Goal: Task Accomplishment & Management: Manage account settings

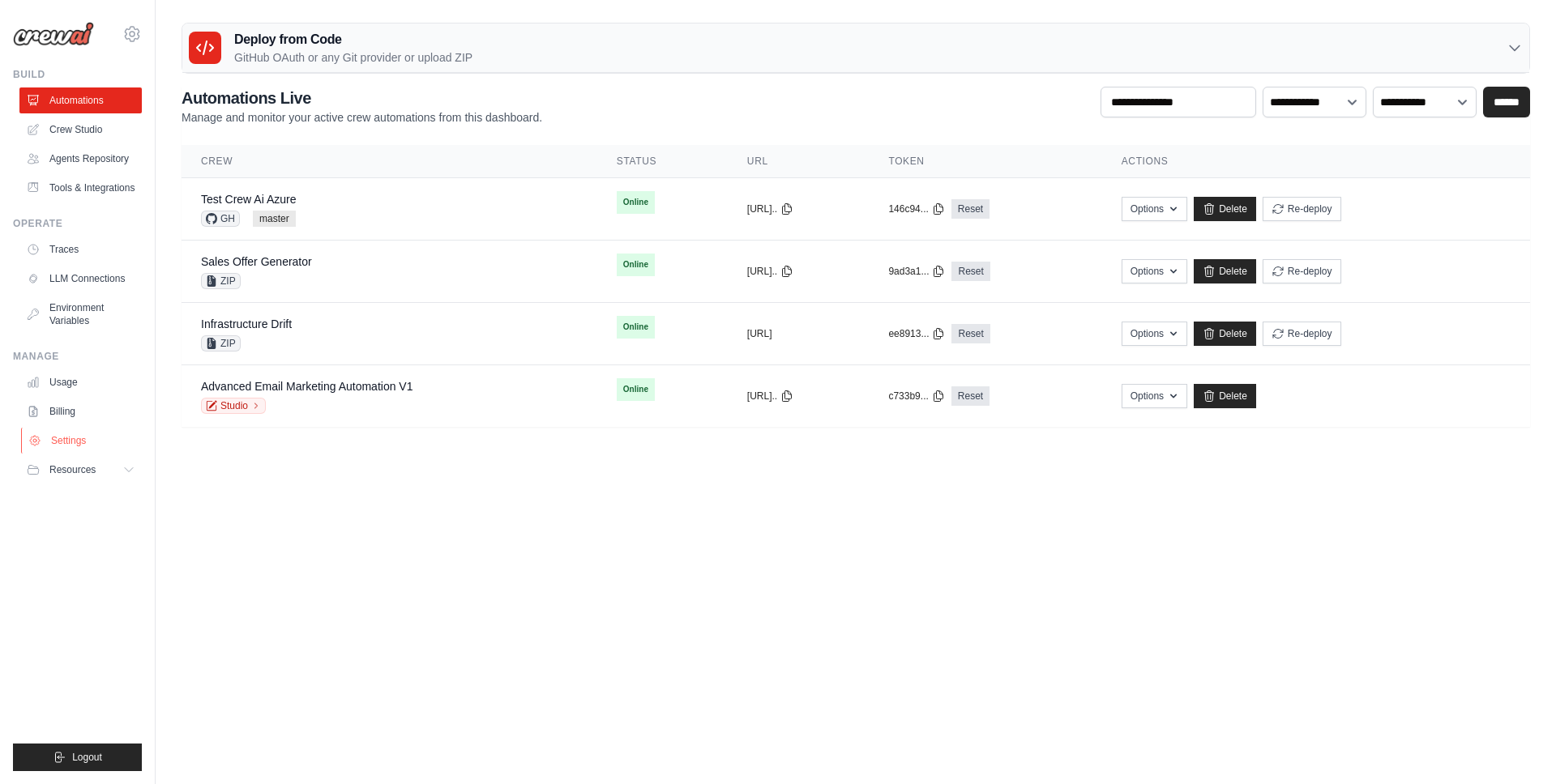
click at [97, 449] on link "Settings" at bounding box center [82, 441] width 122 height 26
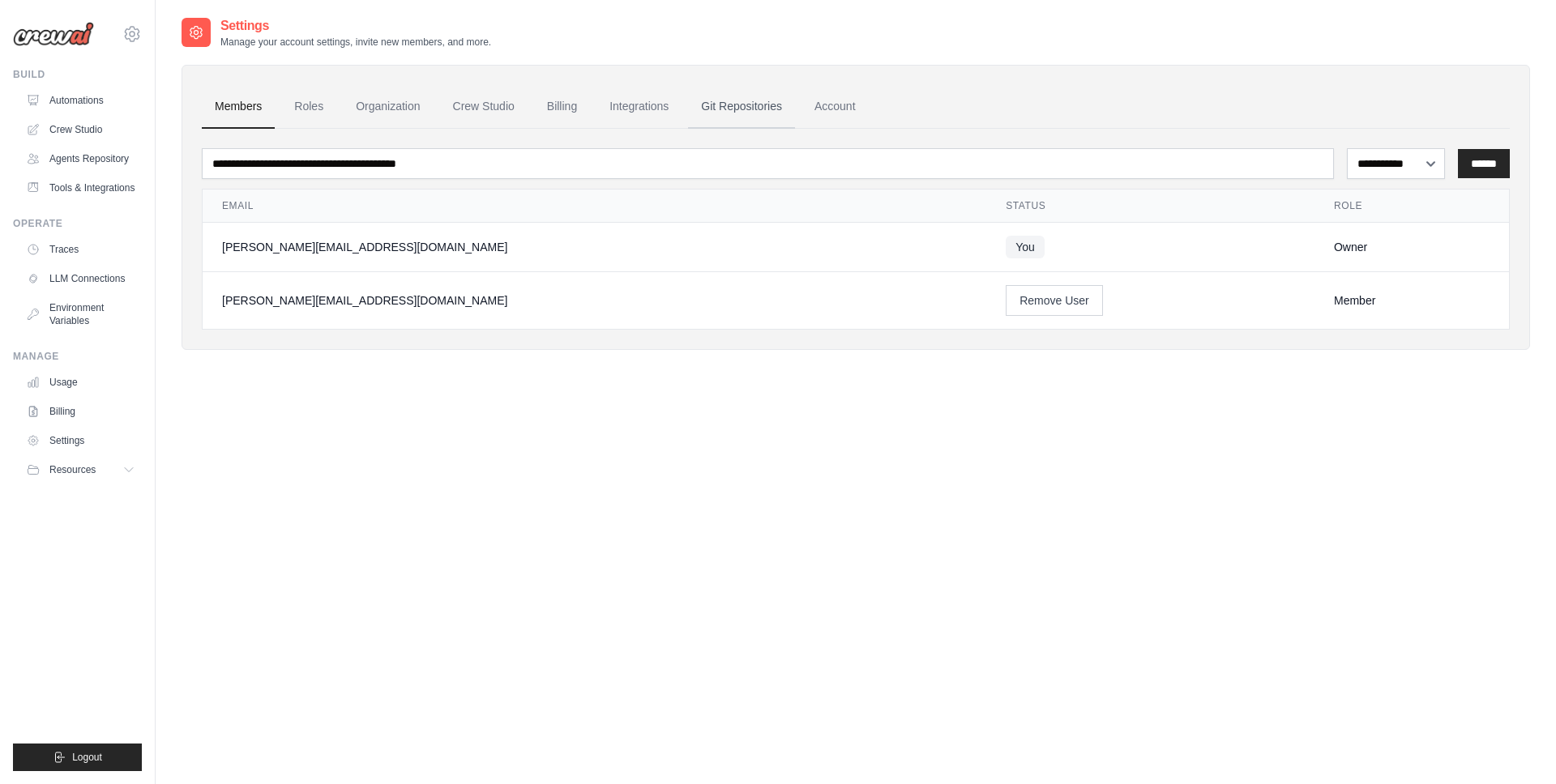
click at [722, 109] on link "Git Repositories" at bounding box center [741, 106] width 107 height 43
click at [714, 103] on link "Git Repositories" at bounding box center [741, 106] width 107 height 43
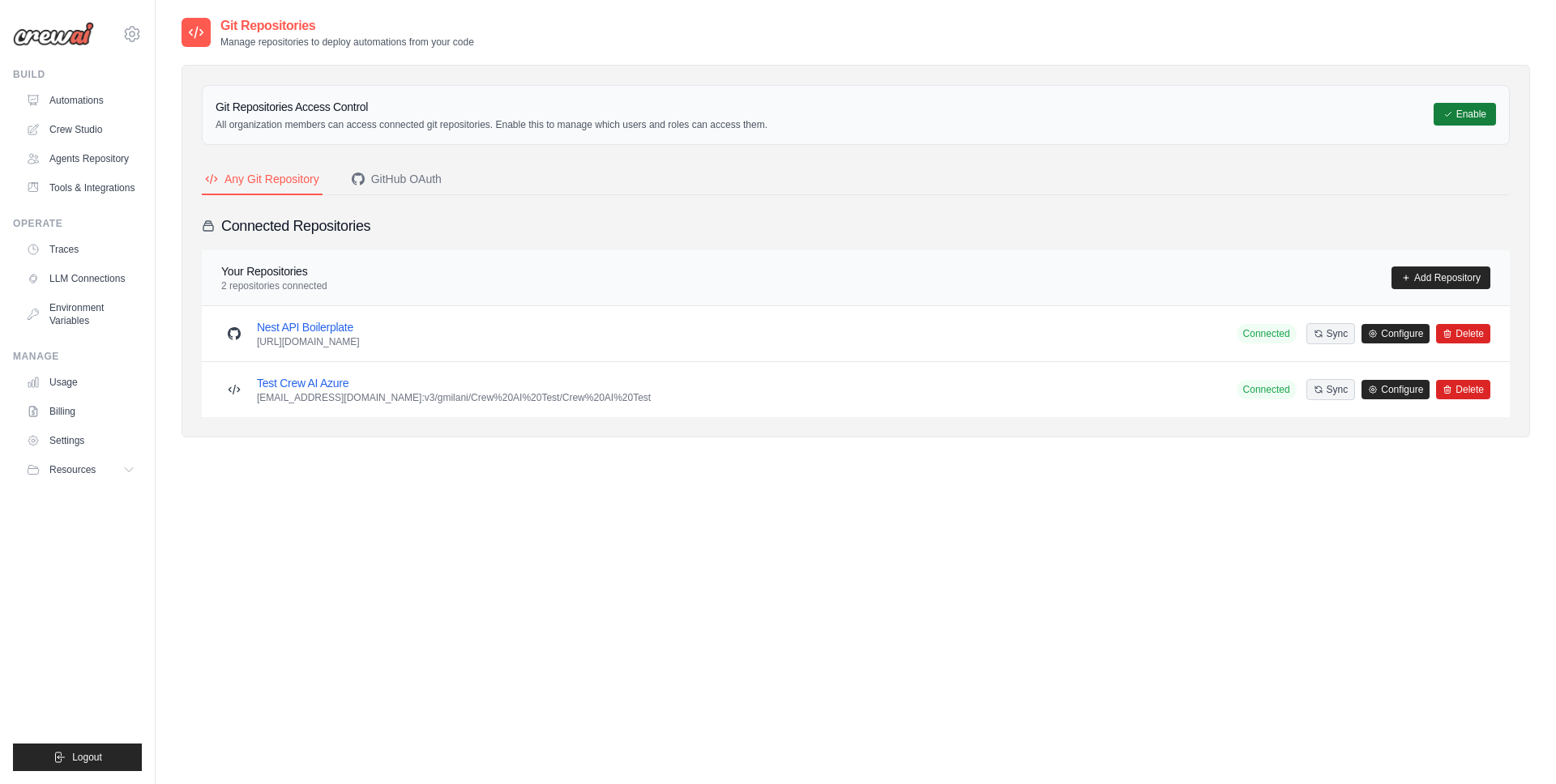
click at [1458, 118] on button "Enable" at bounding box center [1464, 114] width 62 height 23
drag, startPoint x: 424, startPoint y: 218, endPoint x: 420, endPoint y: 194, distance: 24.3
click at [423, 216] on div "Connected Repositories" at bounding box center [855, 225] width 1308 height 23
click at [410, 165] on button "GitHub OAuth" at bounding box center [397, 179] width 96 height 30
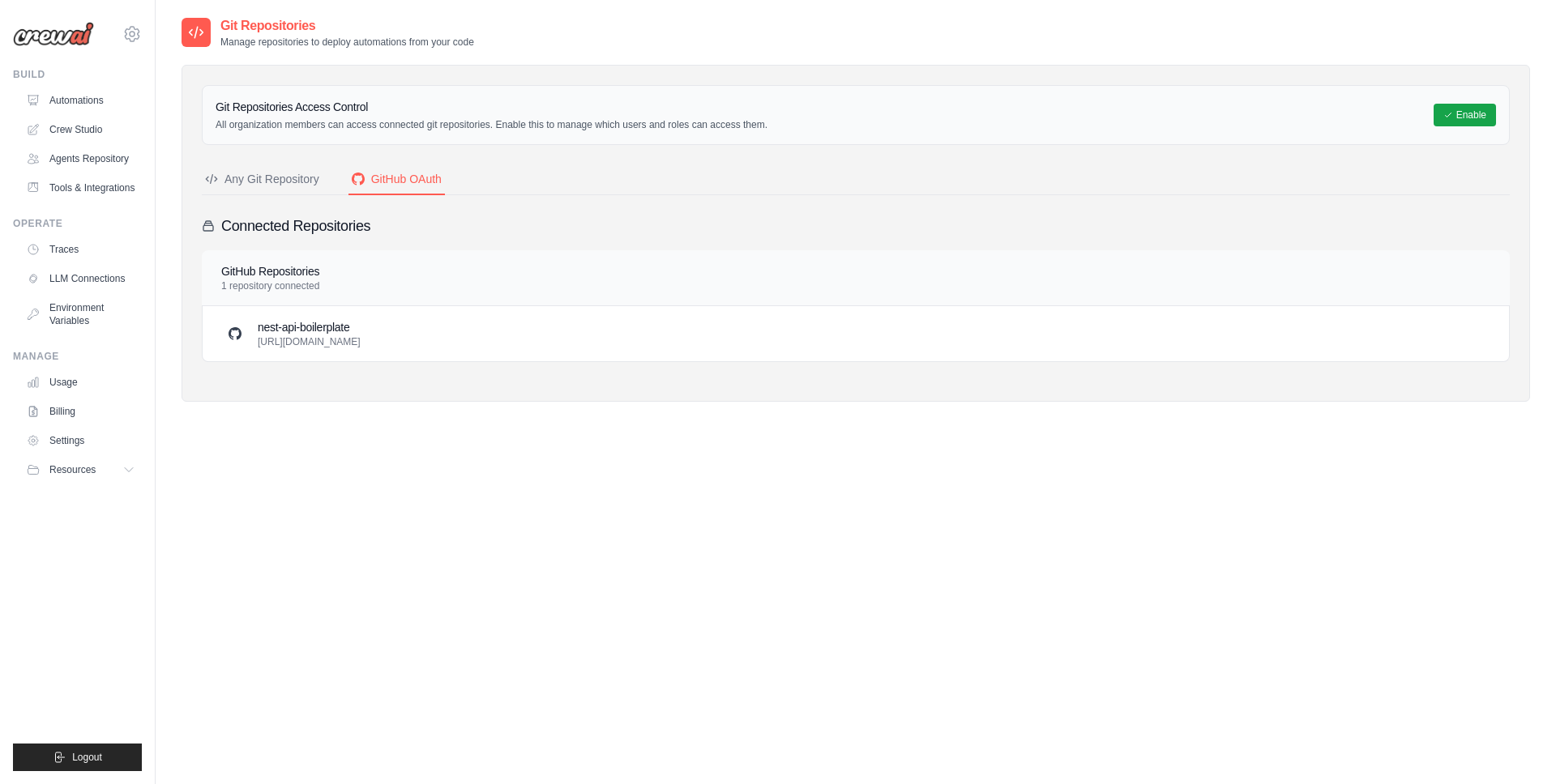
click at [914, 273] on div "GitHub Repositories 1 repository connected" at bounding box center [856, 278] width 1270 height 30
click at [1477, 119] on button "Enable" at bounding box center [1464, 114] width 62 height 23
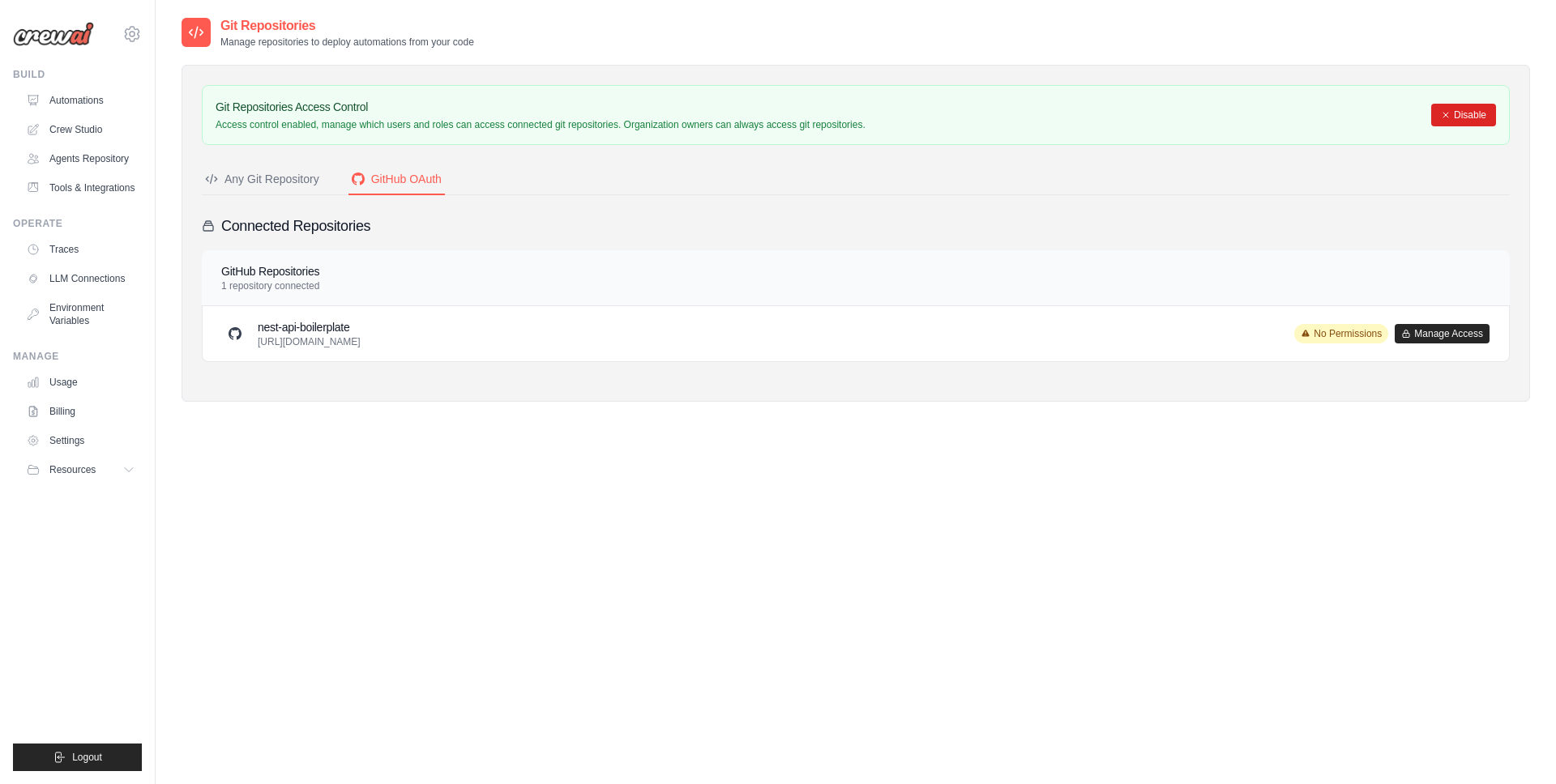
drag, startPoint x: 1453, startPoint y: 329, endPoint x: 1439, endPoint y: 410, distance: 82.2
click at [1453, 331] on button "Manage Access" at bounding box center [1442, 333] width 94 height 20
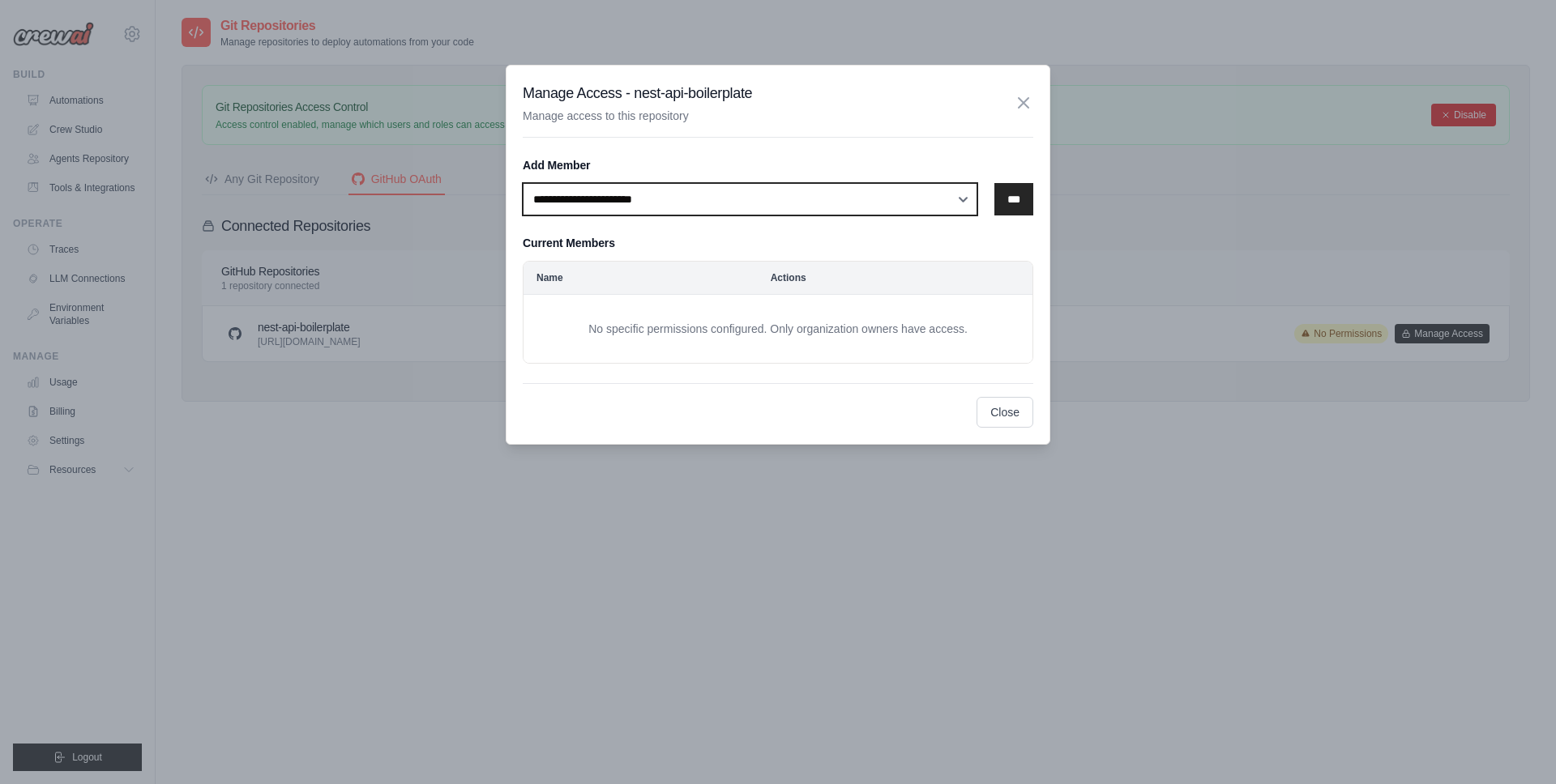
click at [673, 197] on select "**********" at bounding box center [750, 199] width 455 height 32
